Goal: Information Seeking & Learning: Learn about a topic

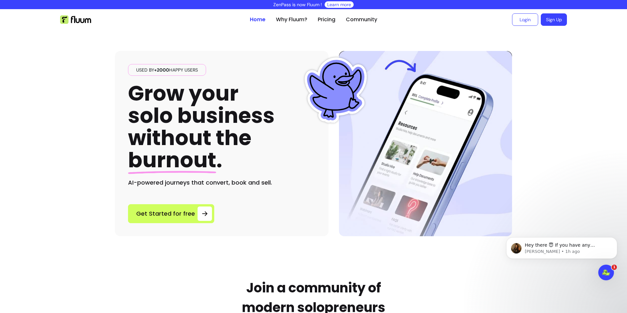
click at [357, 13] on ul "Home Why Fluum? Pricing Community" at bounding box center [313, 19] width 127 height 21
click at [358, 16] on link "Community" at bounding box center [361, 20] width 31 height 8
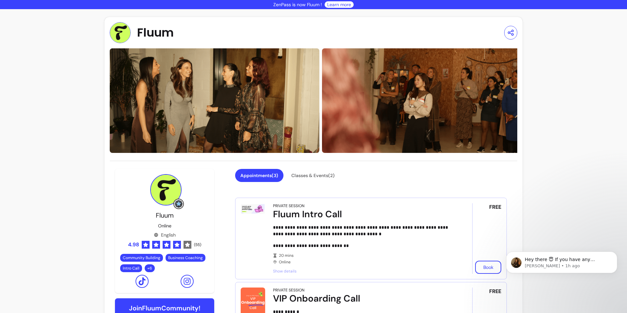
click at [149, 32] on span "Fluum" at bounding box center [155, 32] width 37 height 13
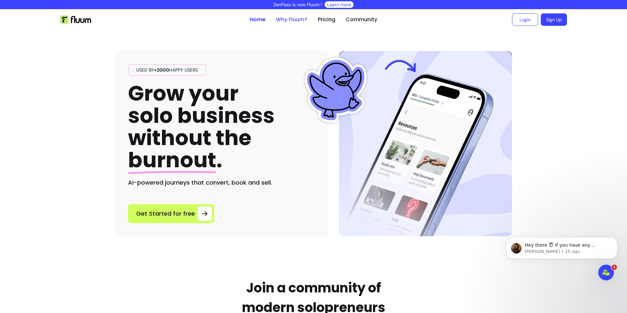
click at [304, 23] on link "Why Fluum?" at bounding box center [291, 20] width 31 height 8
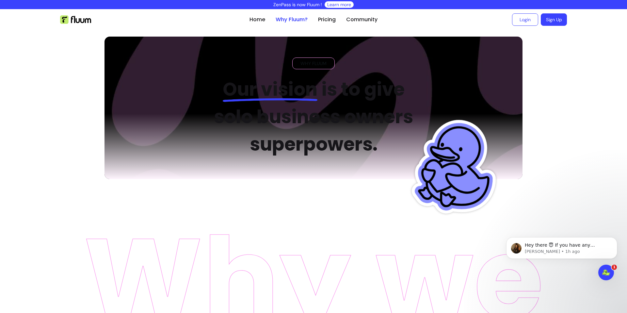
click at [287, 16] on link "Why Fluum?" at bounding box center [292, 20] width 32 height 8
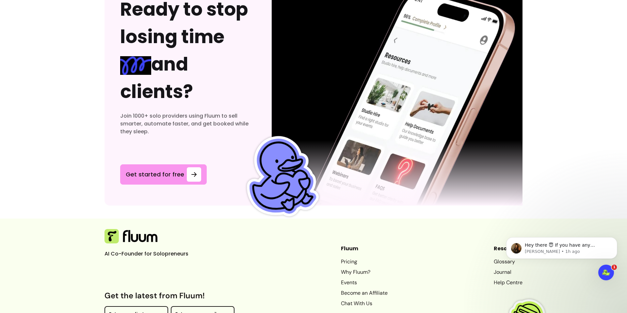
scroll to position [2015, 0]
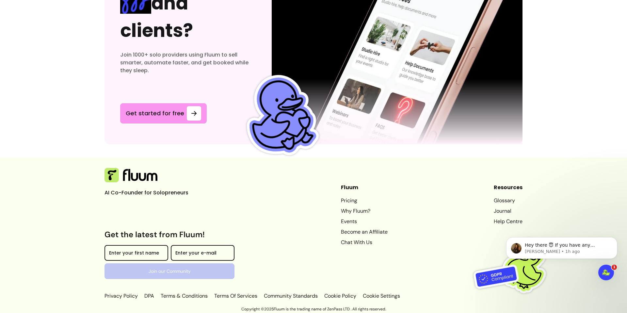
click at [343, 200] on link "Pricing" at bounding box center [364, 201] width 47 height 8
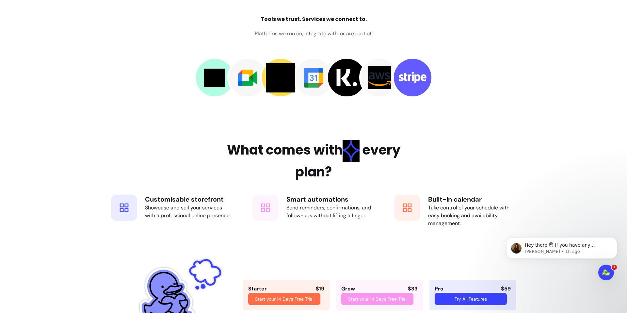
scroll to position [939, 0]
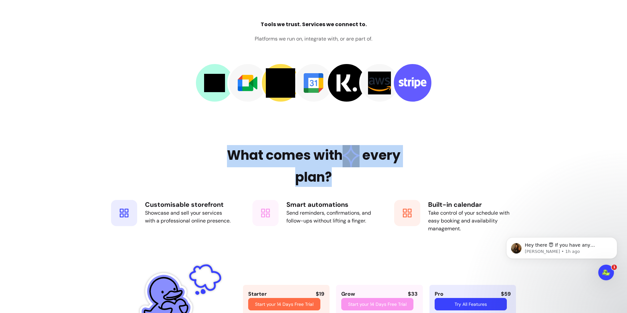
drag, startPoint x: 248, startPoint y: 125, endPoint x: 347, endPoint y: 184, distance: 115.0
click at [347, 184] on h2 "What comes with every plan?" at bounding box center [313, 166] width 212 height 42
drag, startPoint x: 347, startPoint y: 184, endPoint x: 255, endPoint y: 151, distance: 97.3
click at [255, 151] on h2 "What comes with every plan?" at bounding box center [313, 166] width 212 height 42
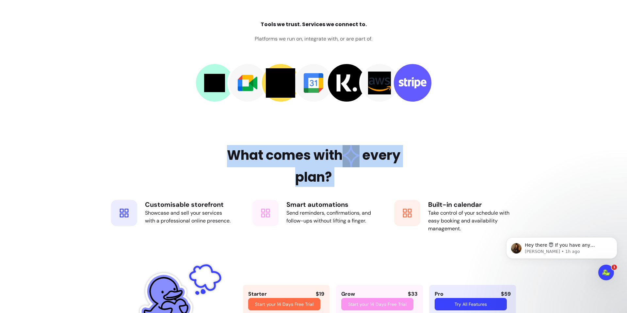
click at [255, 151] on h2 "What comes with every plan?" at bounding box center [313, 166] width 212 height 42
drag, startPoint x: 255, startPoint y: 151, endPoint x: 321, endPoint y: 174, distance: 69.9
click at [321, 174] on h2 "What comes with every plan?" at bounding box center [313, 166] width 212 height 42
drag, startPoint x: 321, startPoint y: 174, endPoint x: 197, endPoint y: 145, distance: 127.3
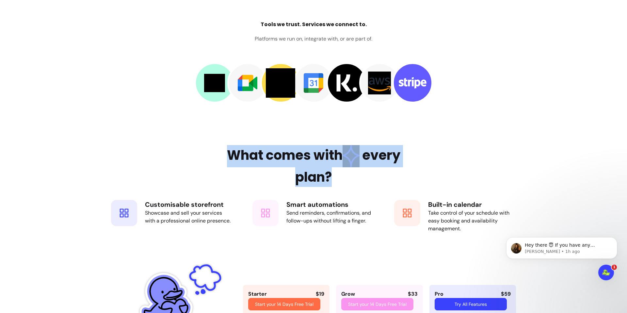
click at [197, 145] on div "What comes with every plan? Customisable storefront Showcase and sell your serv…" at bounding box center [314, 192] width 418 height 94
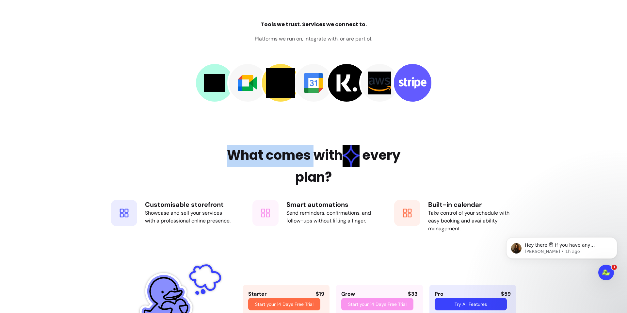
drag, startPoint x: 197, startPoint y: 145, endPoint x: 310, endPoint y: 160, distance: 113.6
click at [310, 160] on div "What comes with every plan? Customisable storefront Showcase and sell your serv…" at bounding box center [314, 192] width 418 height 94
click at [310, 160] on h2 "What comes with every plan?" at bounding box center [313, 166] width 212 height 42
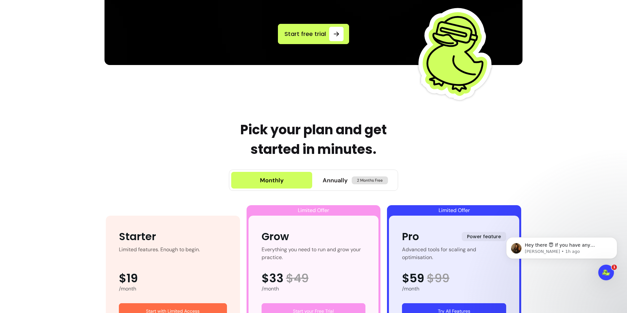
scroll to position [0, 0]
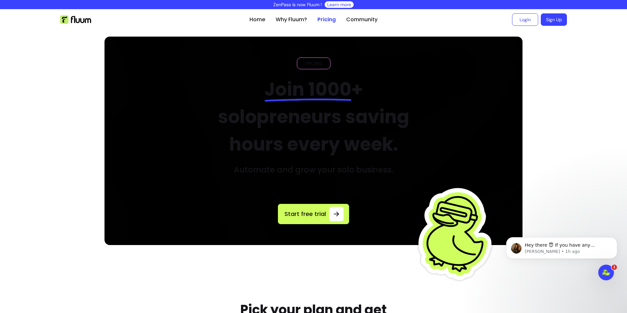
click at [77, 18] on img at bounding box center [75, 19] width 31 height 8
